Goal: Task Accomplishment & Management: Use online tool/utility

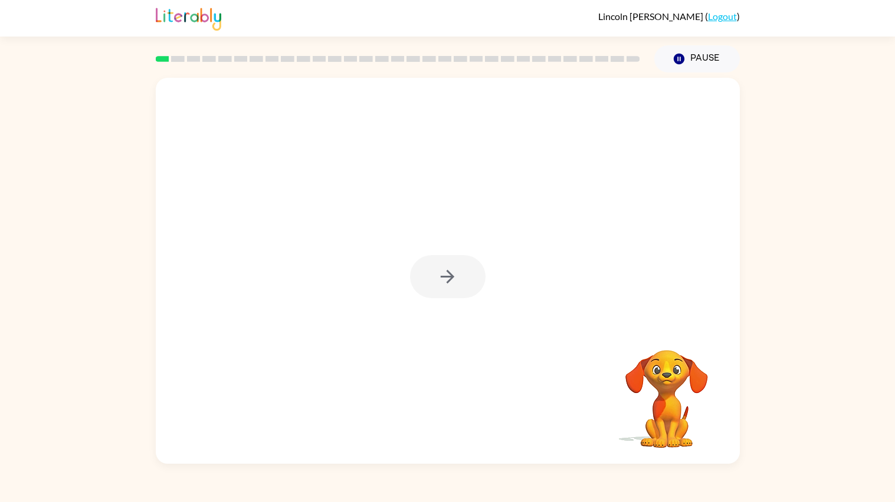
click at [439, 272] on div at bounding box center [447, 276] width 75 height 43
click at [457, 275] on icon "button" at bounding box center [447, 277] width 21 height 21
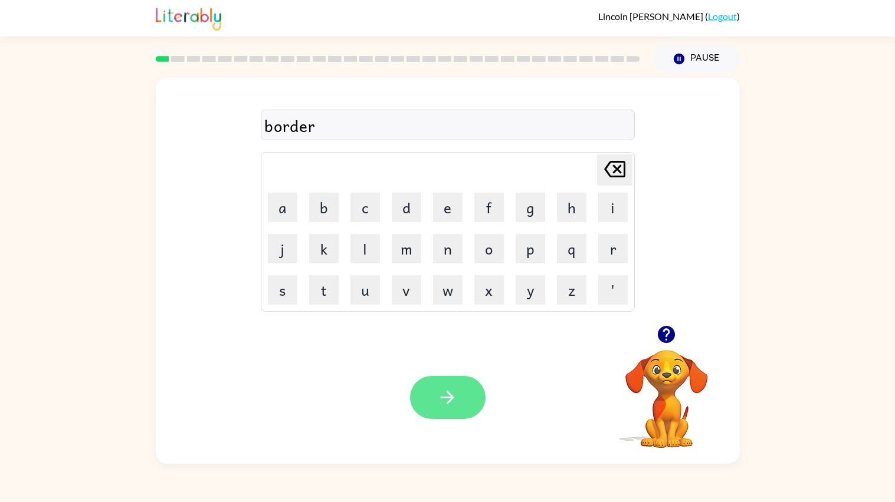
click at [443, 393] on icon "button" at bounding box center [447, 397] width 21 height 21
click at [443, 397] on icon "button" at bounding box center [447, 397] width 21 height 21
click at [674, 335] on video "Your browser must support playing .mp4 files to use Literably. Please try using…" at bounding box center [666, 391] width 118 height 118
click at [453, 409] on button "button" at bounding box center [447, 397] width 75 height 43
click at [664, 336] on icon "button" at bounding box center [666, 334] width 17 height 17
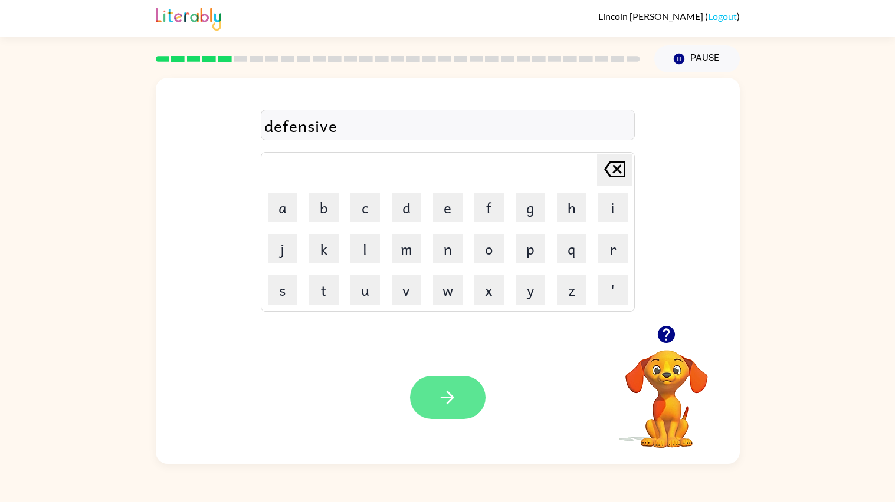
click at [441, 419] on button "button" at bounding box center [447, 397] width 75 height 43
click at [431, 410] on div at bounding box center [447, 397] width 75 height 43
click at [459, 399] on button "button" at bounding box center [447, 397] width 75 height 43
click at [451, 403] on div at bounding box center [447, 397] width 75 height 43
click at [459, 400] on div at bounding box center [447, 397] width 75 height 43
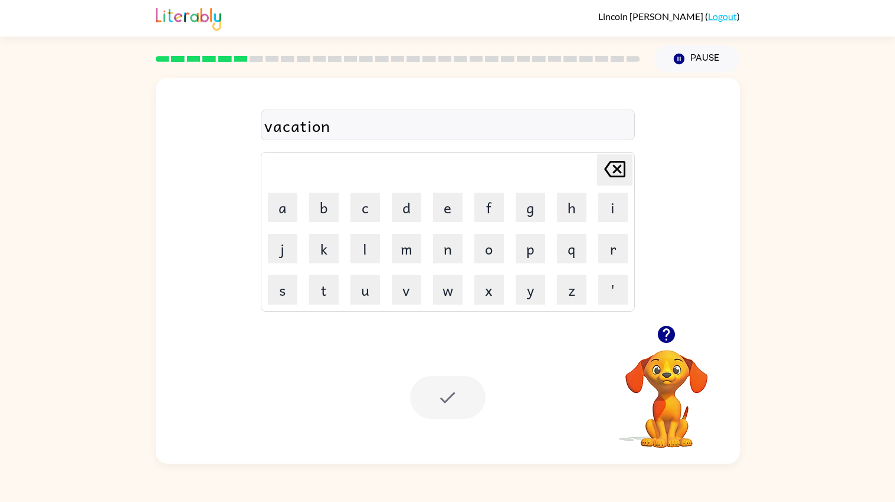
click at [468, 413] on div at bounding box center [447, 397] width 75 height 43
click at [670, 340] on icon "button" at bounding box center [666, 334] width 17 height 17
click at [694, 60] on button "Pause Pause" at bounding box center [697, 58] width 86 height 27
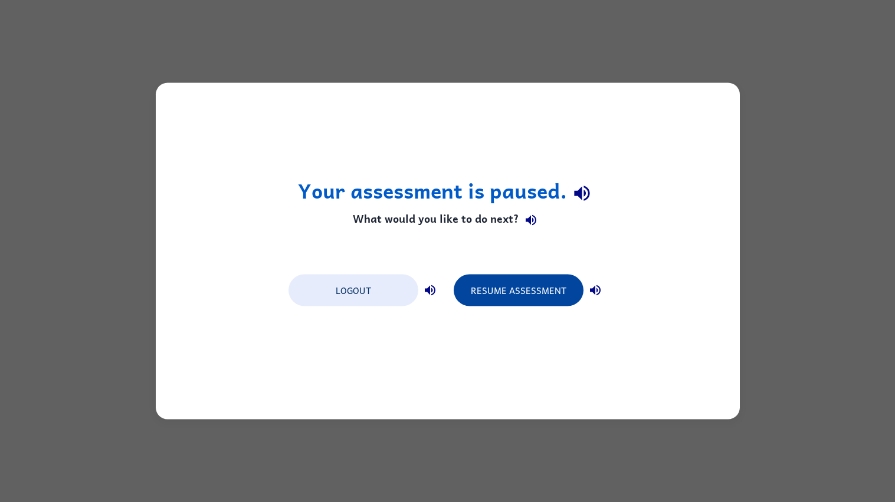
click at [528, 298] on button "Resume Assessment" at bounding box center [518, 291] width 130 height 32
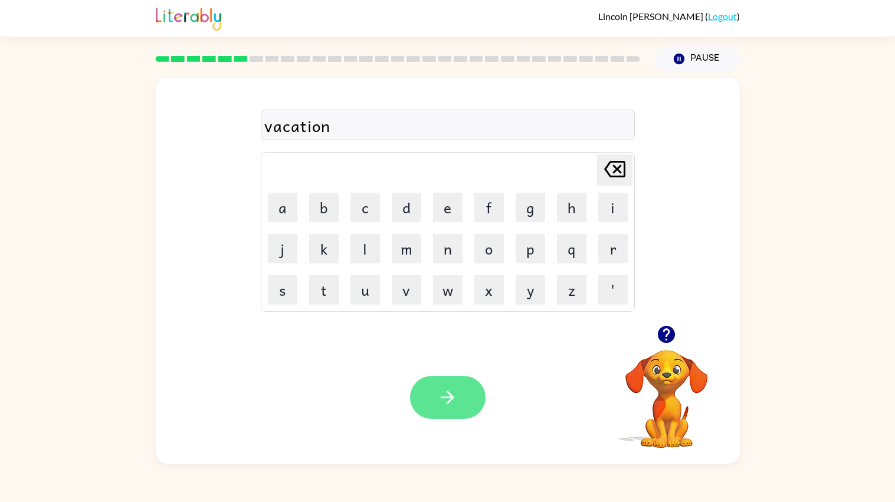
click at [451, 394] on icon "button" at bounding box center [447, 397] width 21 height 21
click at [442, 399] on icon "button" at bounding box center [447, 397] width 21 height 21
click at [434, 369] on div "Your browser must support playing .mp4 files to use Literably. Please try using…" at bounding box center [448, 397] width 584 height 133
click at [458, 379] on button "button" at bounding box center [447, 397] width 75 height 43
click at [465, 387] on div at bounding box center [447, 397] width 75 height 43
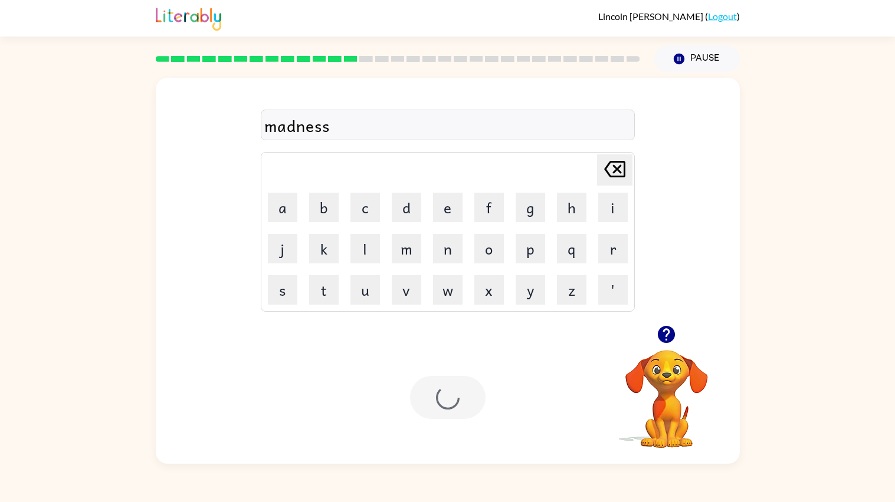
click at [466, 395] on div at bounding box center [447, 397] width 75 height 43
click at [7, 186] on div "[PERSON_NAME] last character input a b c d e f g h i j k l m n o p q r s t u v …" at bounding box center [447, 269] width 895 height 392
click at [471, 445] on div "Your browser must support playing .mp4 files to use Literably. Please try using…" at bounding box center [448, 397] width 584 height 133
click at [459, 434] on div "Your browser must support playing .mp4 files to use Literably. Please try using…" at bounding box center [448, 397] width 584 height 133
click at [455, 415] on button "button" at bounding box center [447, 397] width 75 height 43
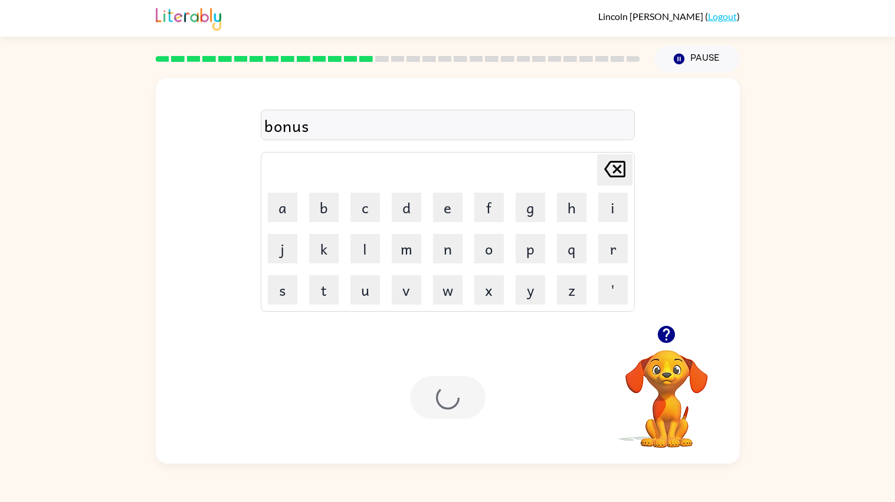
click at [449, 404] on div at bounding box center [447, 397] width 75 height 43
click at [662, 334] on icon "button" at bounding box center [666, 334] width 17 height 17
click at [676, 341] on video "Your browser must support playing .mp4 files to use Literably. Please try using…" at bounding box center [666, 391] width 118 height 118
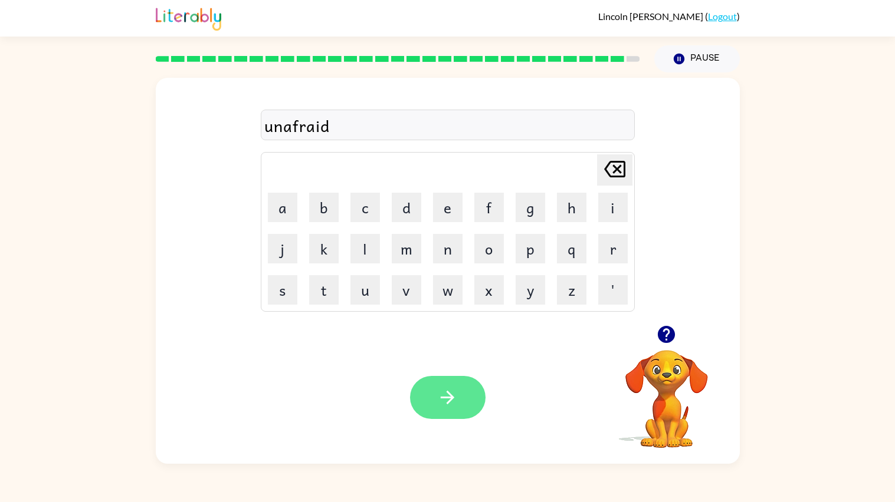
click at [433, 402] on button "button" at bounding box center [447, 397] width 75 height 43
